Goal: Go to known website: Access a specific website the user already knows

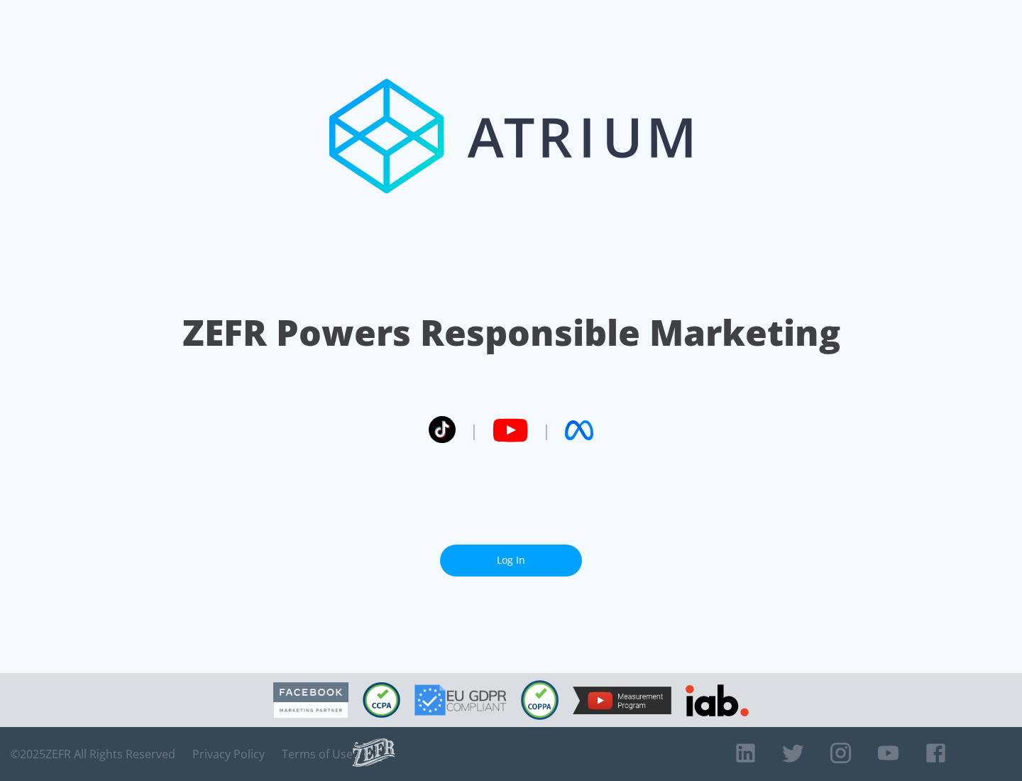
click at [511, 560] on link "Log In" at bounding box center [511, 560] width 142 height 32
